Goal: Task Accomplishment & Management: Manage account settings

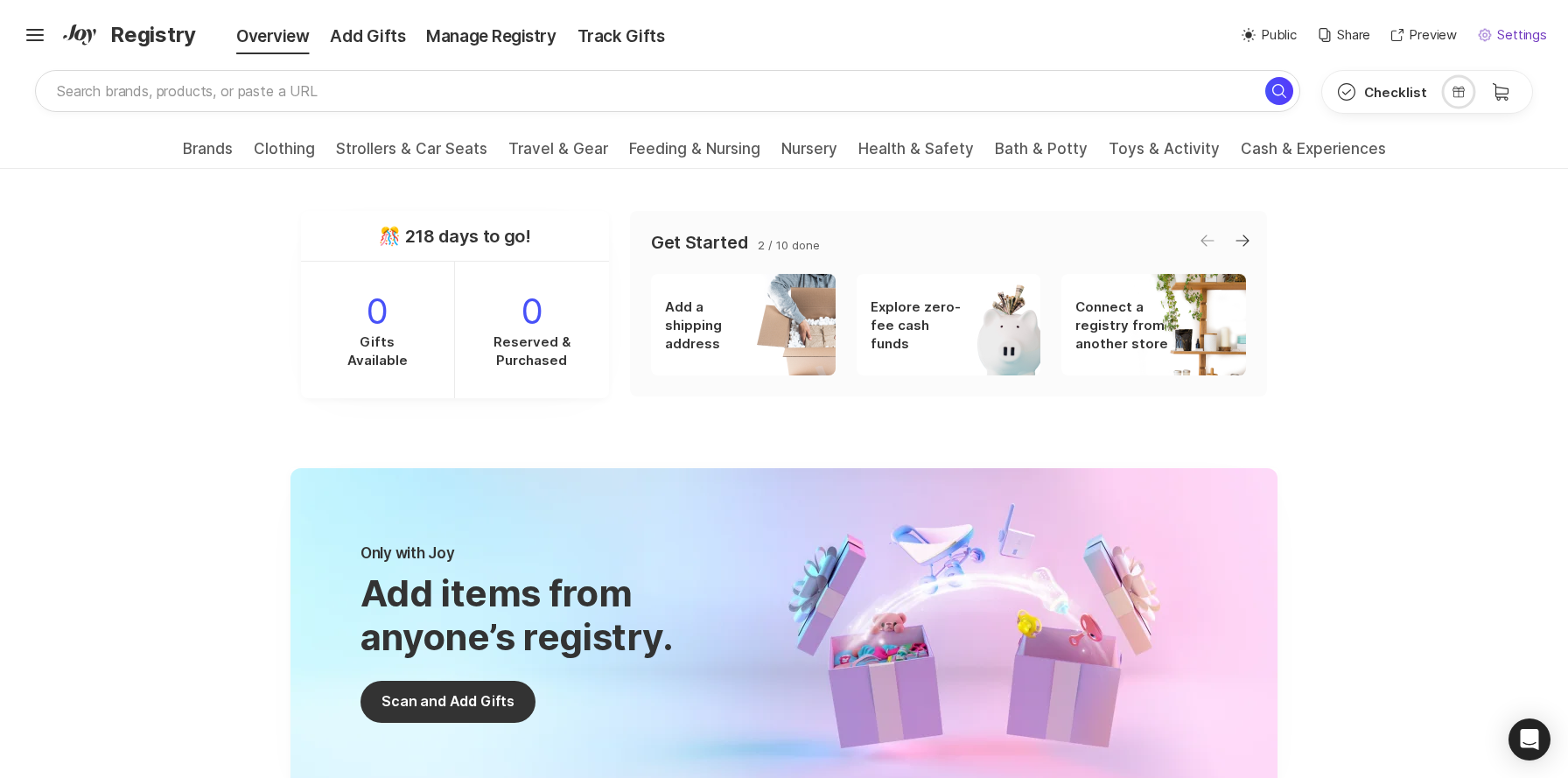
click at [1511, 33] on p "Settings" at bounding box center [1522, 35] width 50 height 21
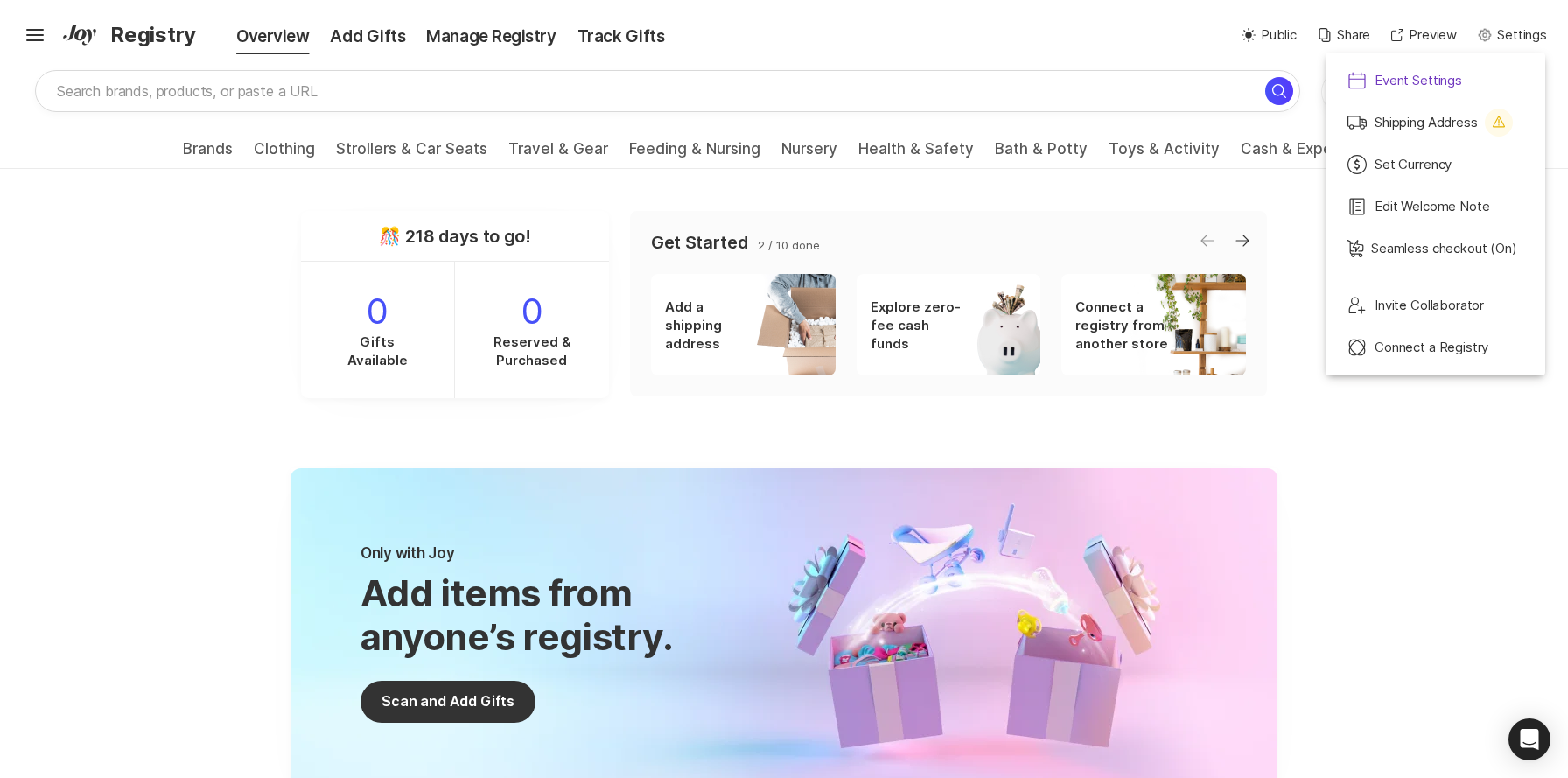
click at [1443, 81] on p "Event Settings" at bounding box center [1419, 80] width 88 height 21
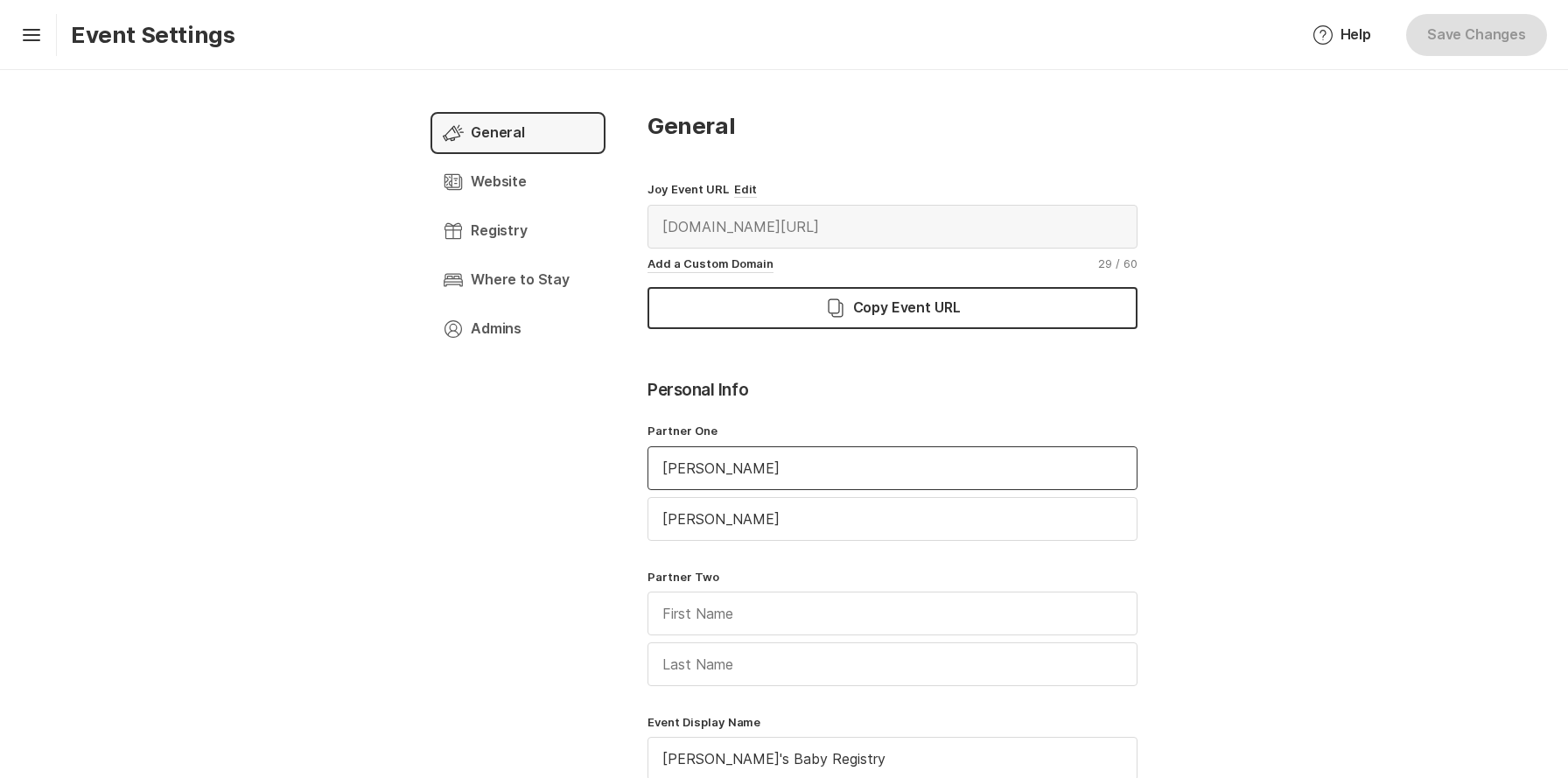
click at [693, 471] on input "[PERSON_NAME]" at bounding box center [892, 468] width 488 height 42
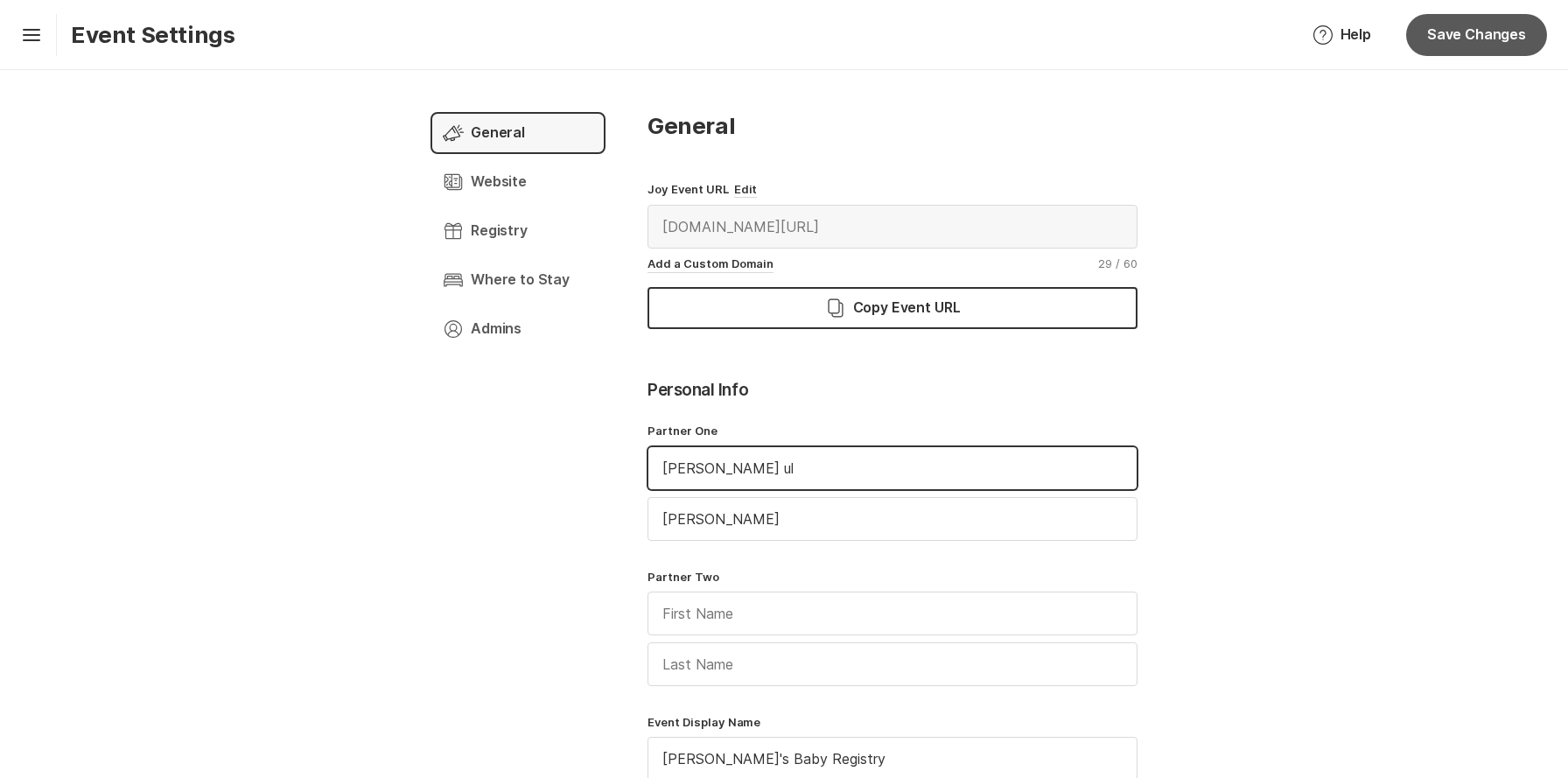
type input "[PERSON_NAME] ul"
click at [1504, 46] on button "Save Changes" at bounding box center [1477, 35] width 141 height 42
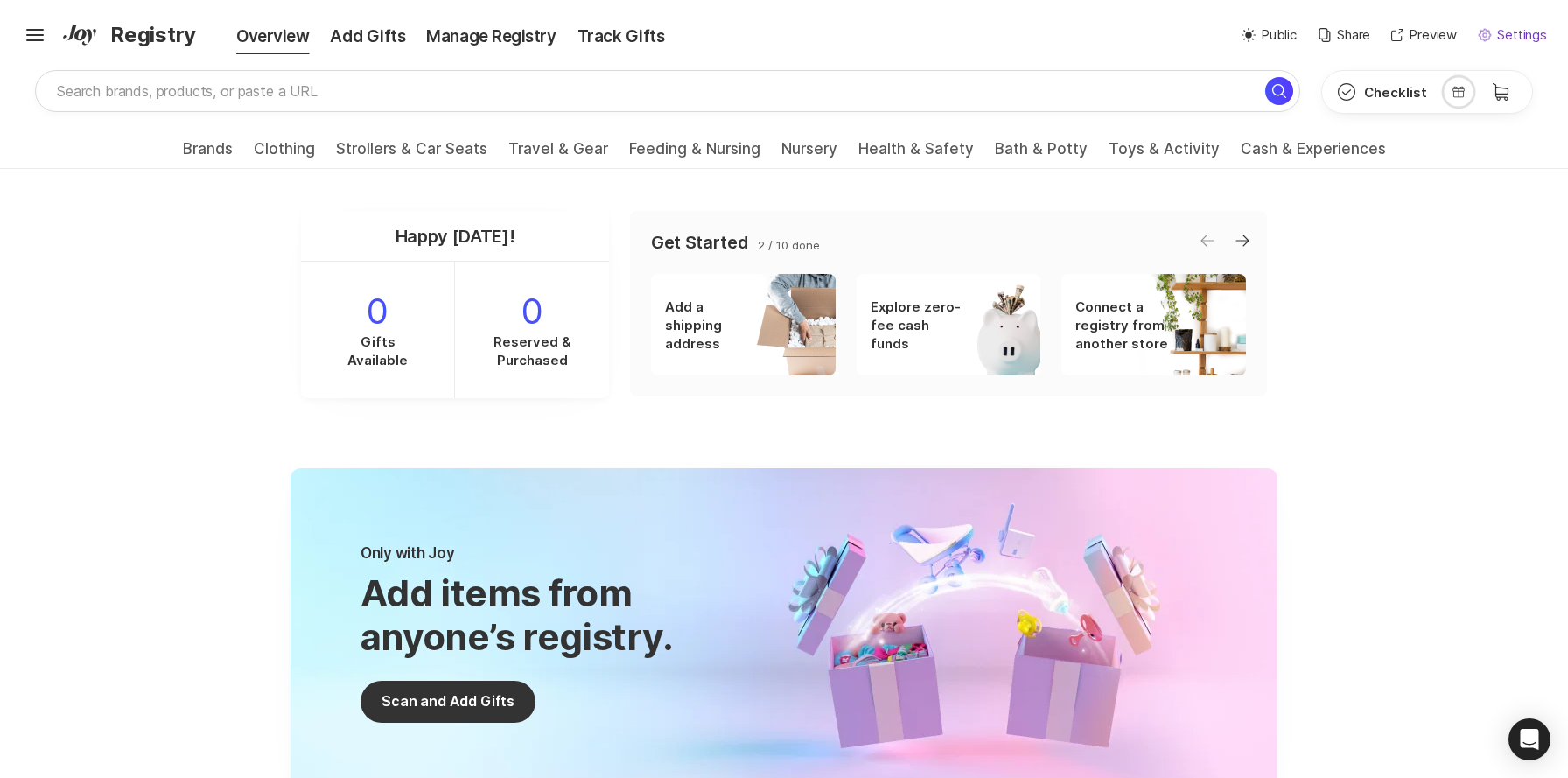
click at [1515, 33] on p "Settings" at bounding box center [1522, 35] width 50 height 21
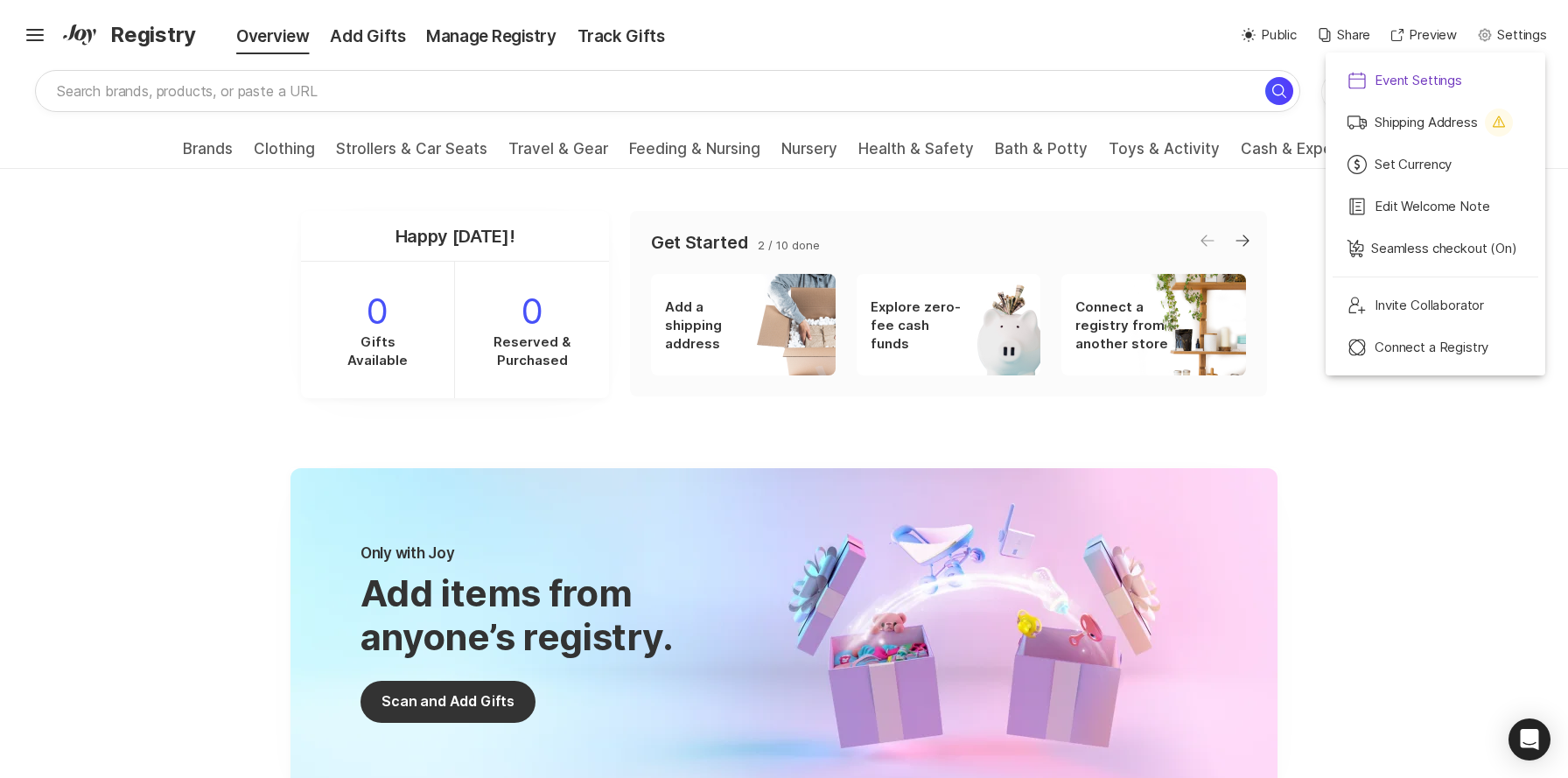
click at [1412, 76] on p "Event Settings" at bounding box center [1419, 80] width 88 height 21
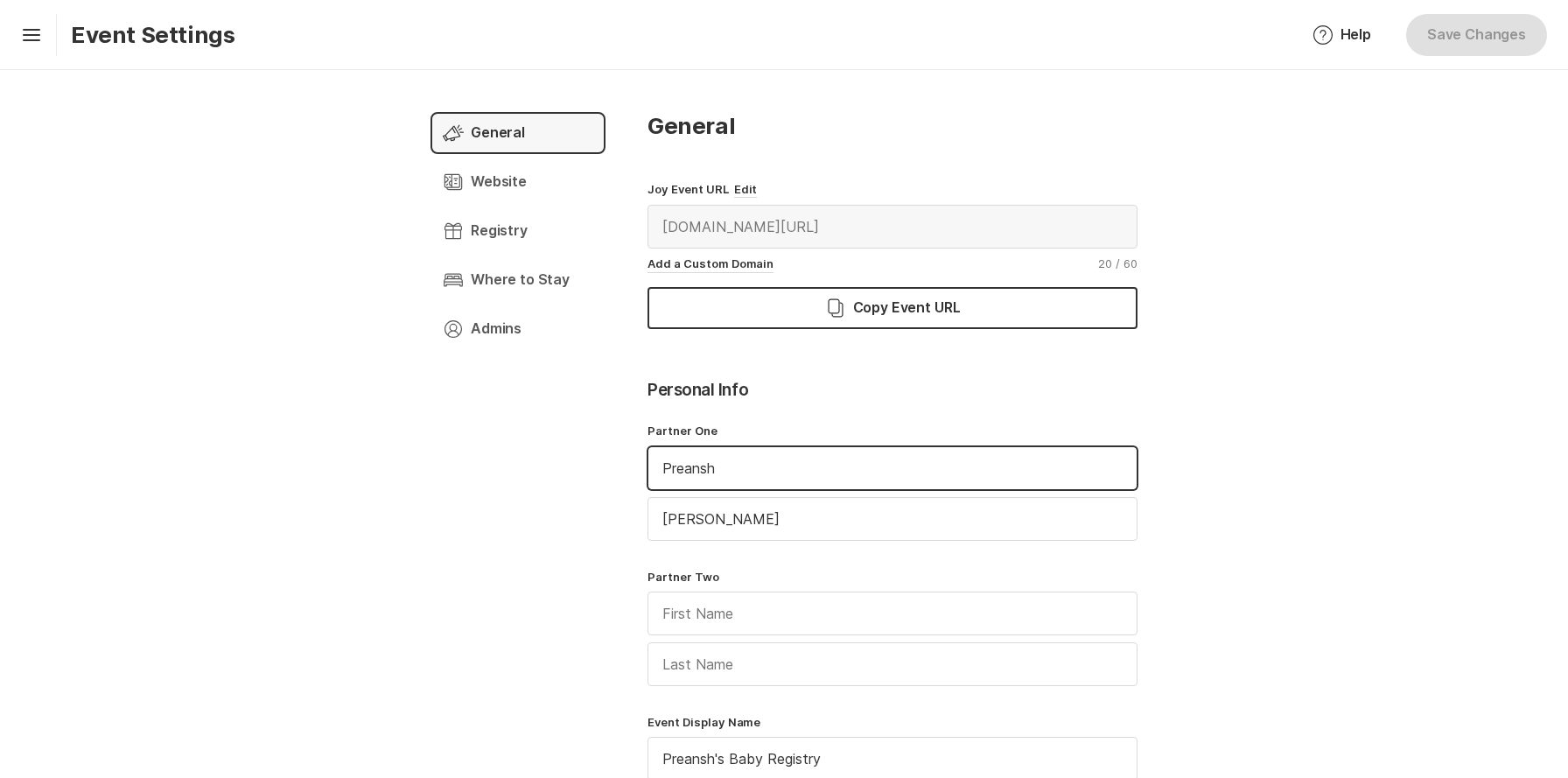
drag, startPoint x: 684, startPoint y: 461, endPoint x: 728, endPoint y: 463, distance: 44.0
click at [728, 463] on input "Preansh" at bounding box center [892, 468] width 488 height 42
click at [668, 622] on input "text" at bounding box center [892, 613] width 488 height 42
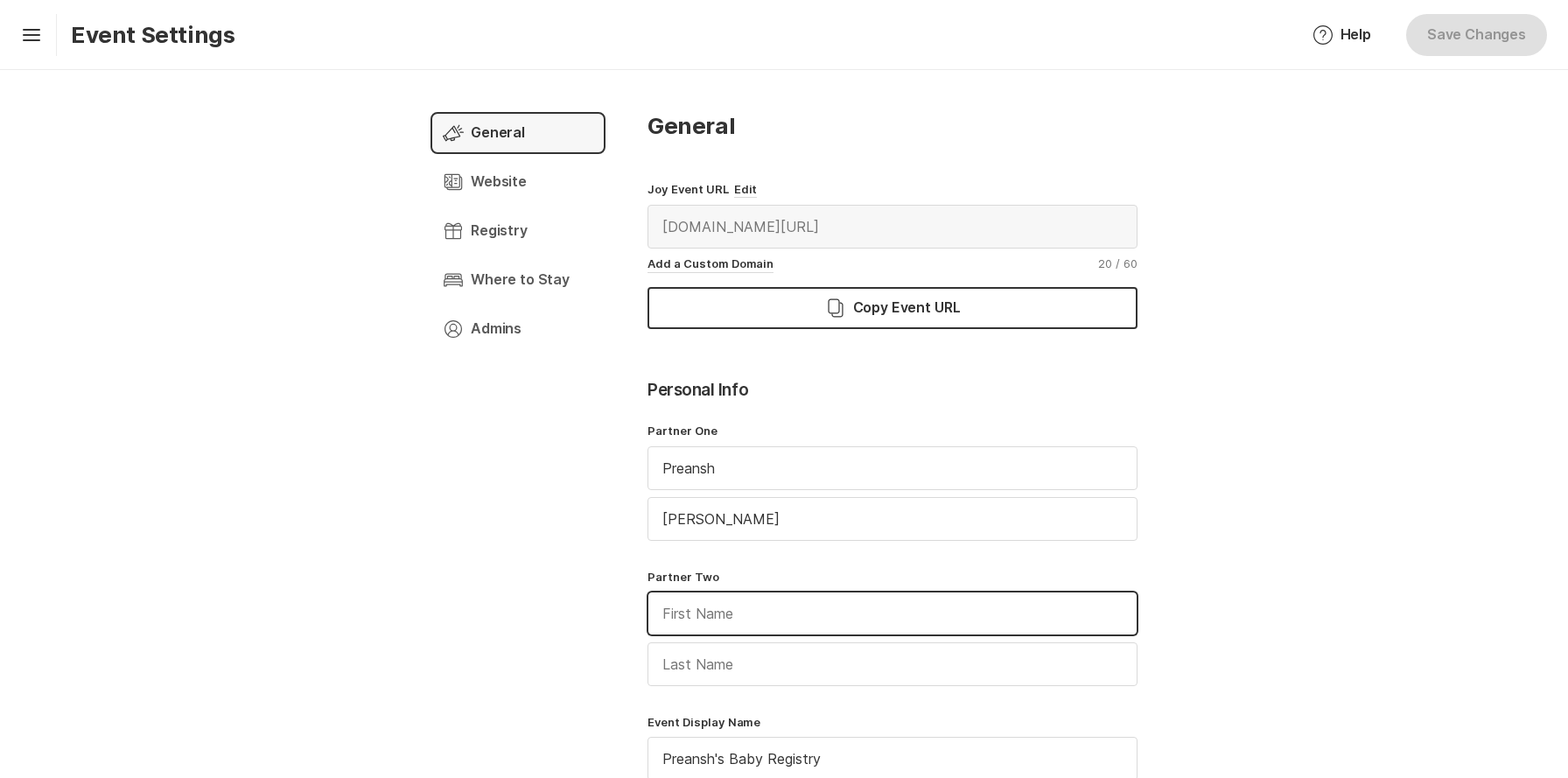
paste input "ansh"
type input "ansh"
click at [1475, 26] on button "Save Changes" at bounding box center [1477, 35] width 141 height 42
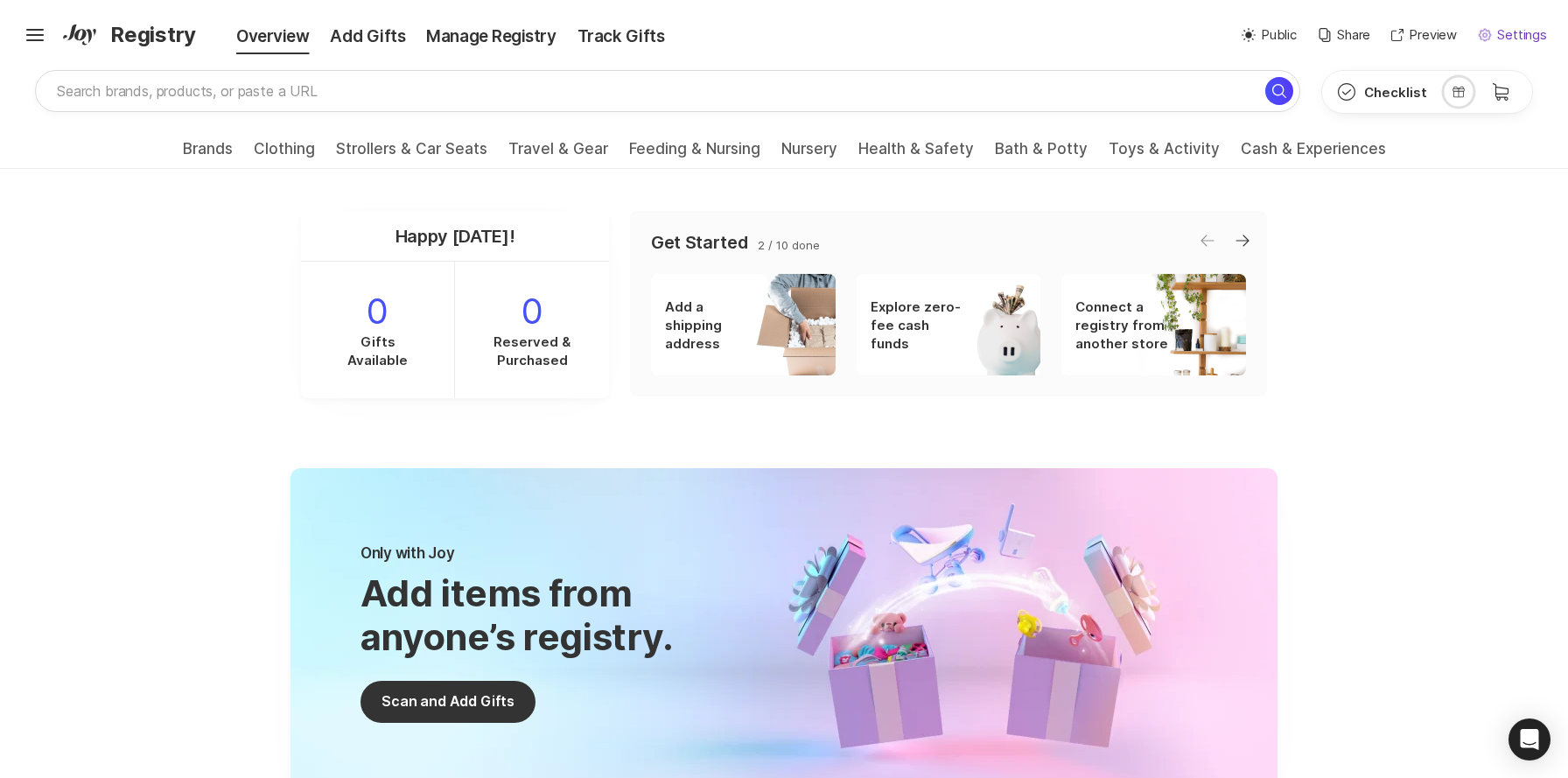
click at [1513, 28] on p "Settings" at bounding box center [1522, 35] width 50 height 21
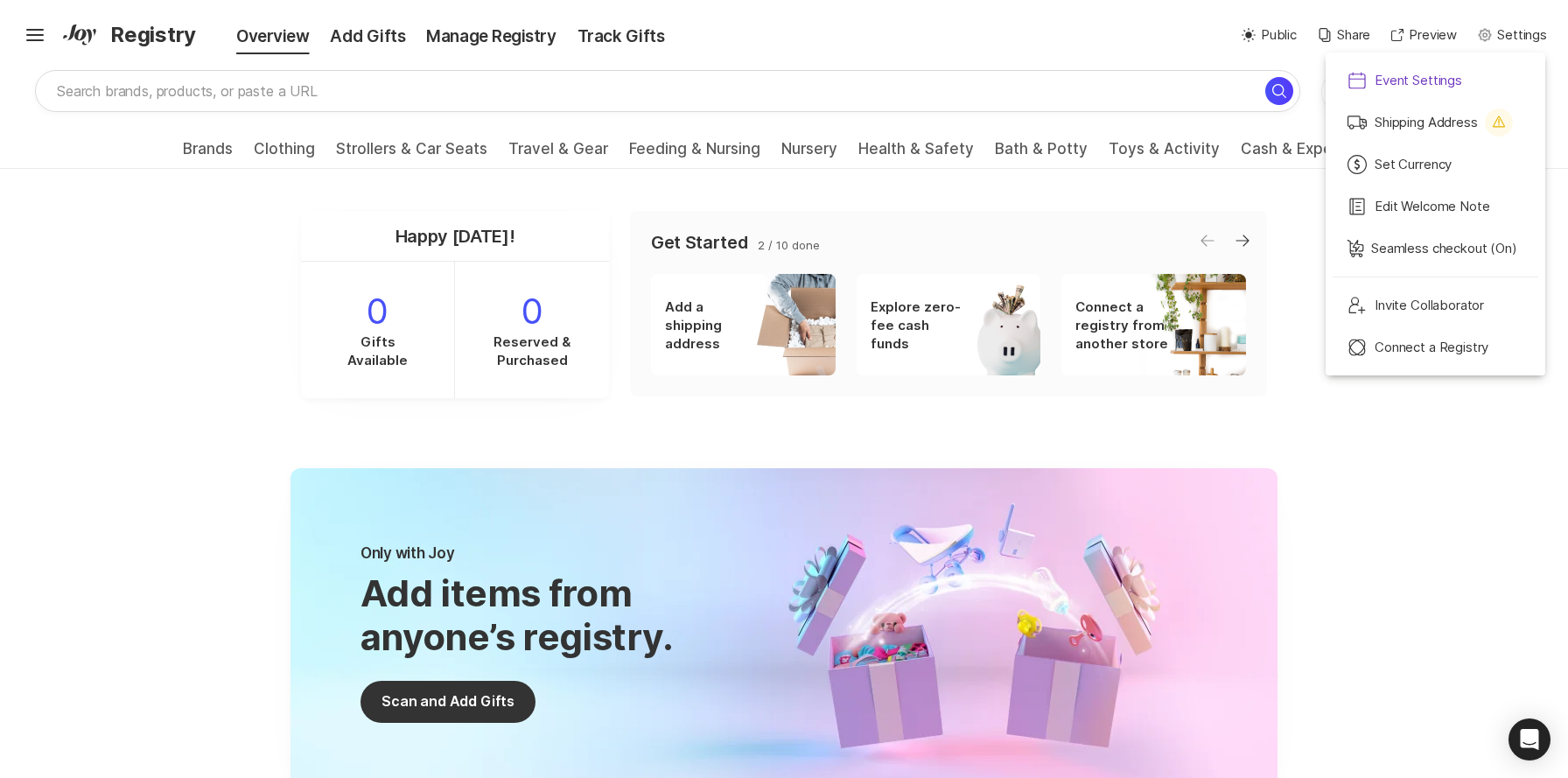
click at [1433, 81] on p "Event Settings" at bounding box center [1419, 80] width 88 height 21
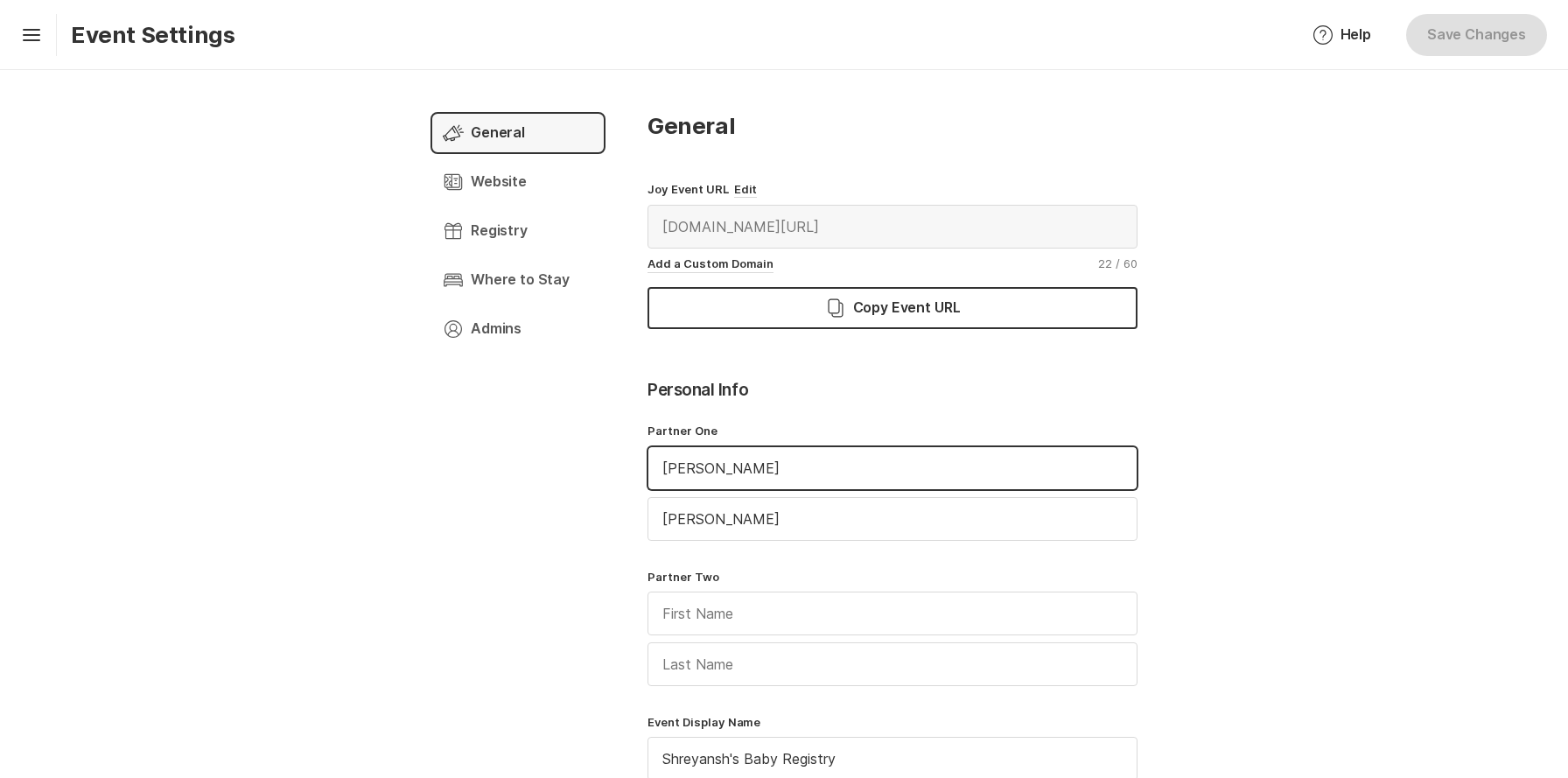
drag, startPoint x: 701, startPoint y: 474, endPoint x: 738, endPoint y: 475, distance: 37.0
click at [738, 475] on input "Shreyansh" at bounding box center [892, 468] width 488 height 42
click at [681, 620] on input "text" at bounding box center [892, 613] width 488 height 42
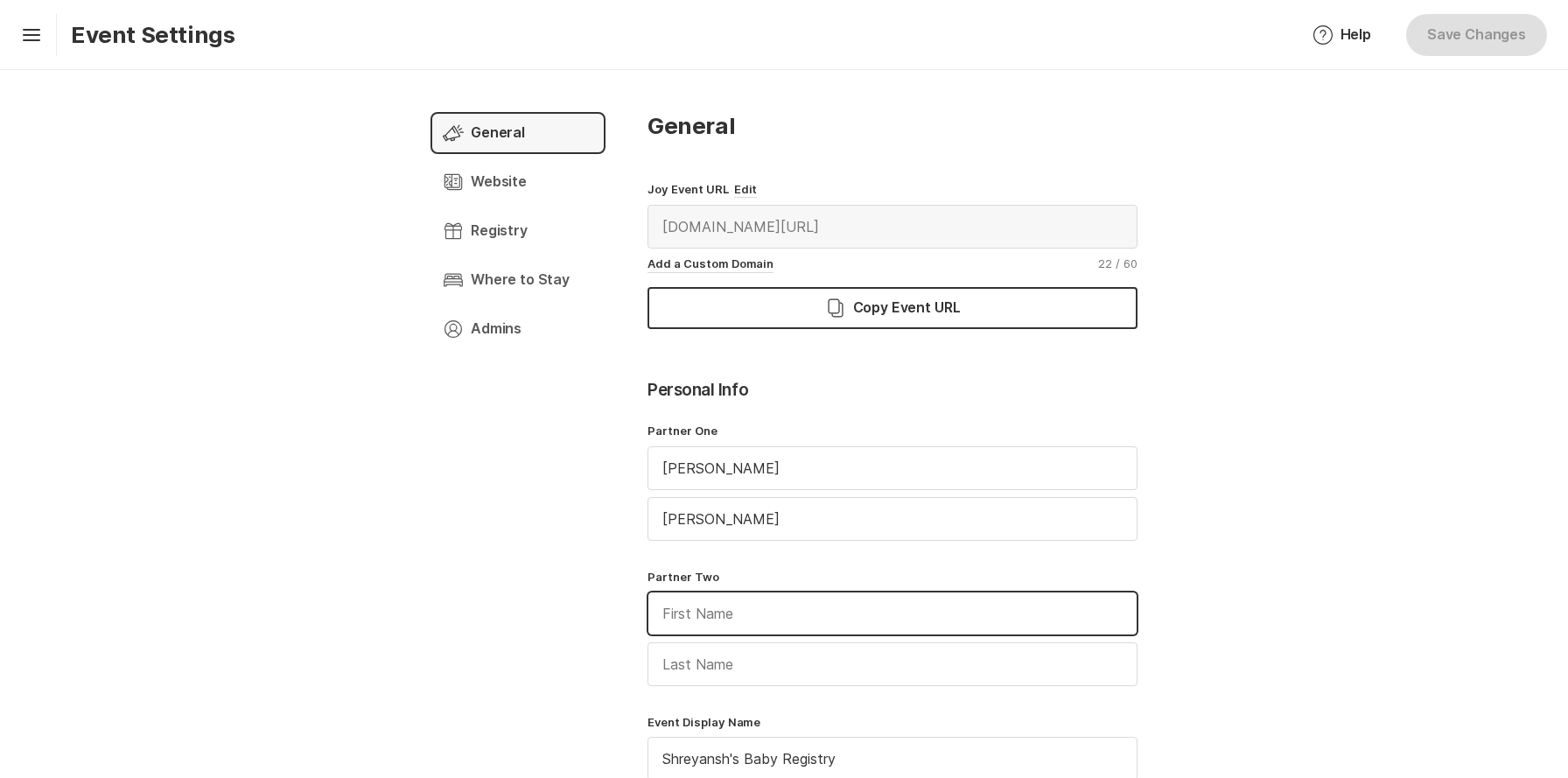
paste input "ansh"
type input "ansh"
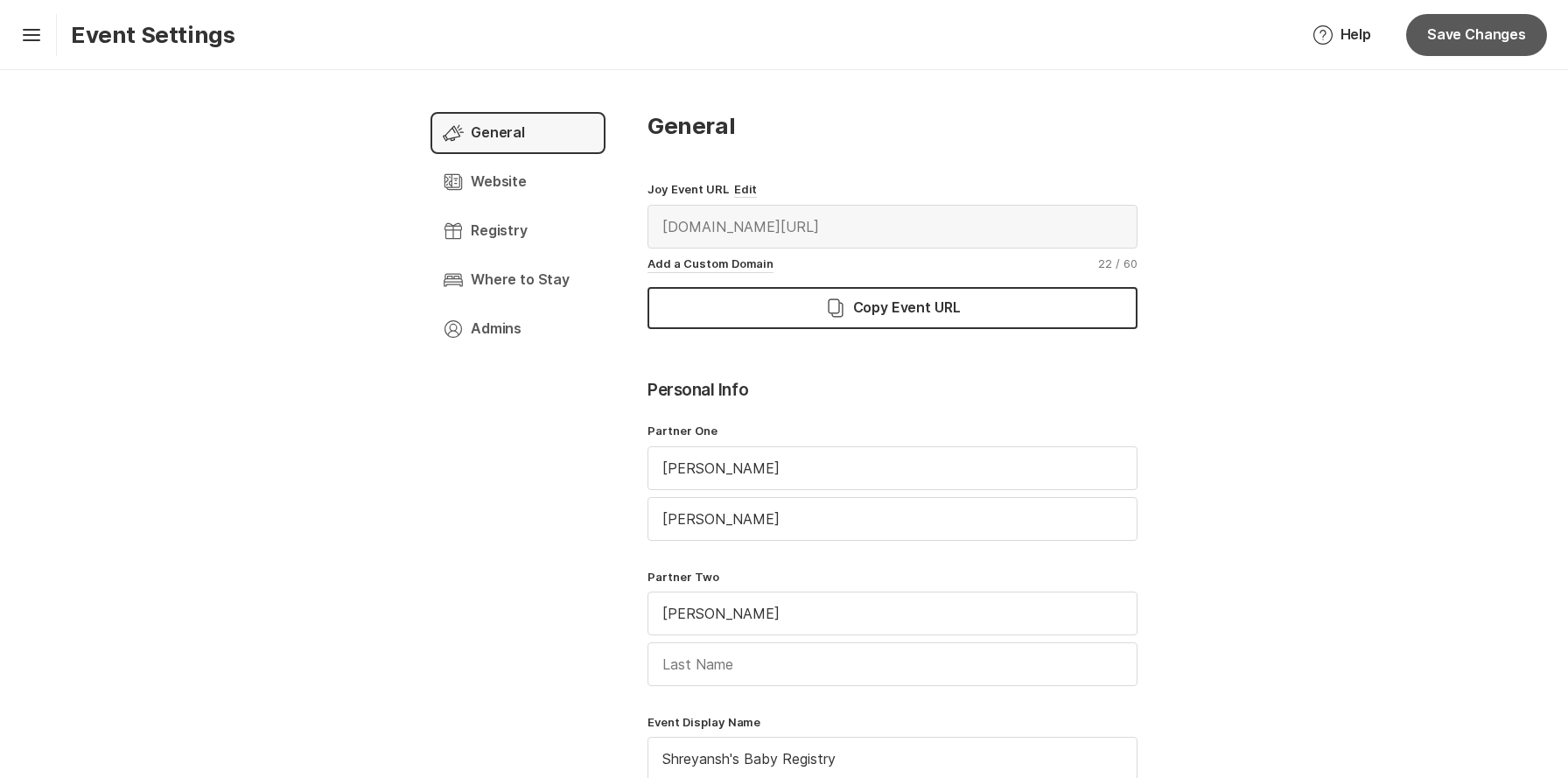
click at [1486, 32] on button "Save Changes" at bounding box center [1477, 35] width 141 height 42
